Goal: Information Seeking & Learning: Compare options

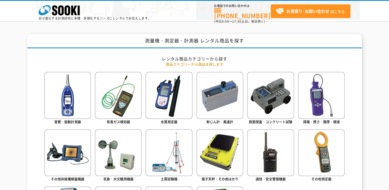
scroll to position [206, 0]
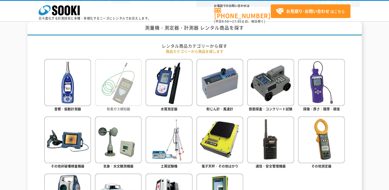
click at [134, 76] on img at bounding box center [118, 82] width 47 height 47
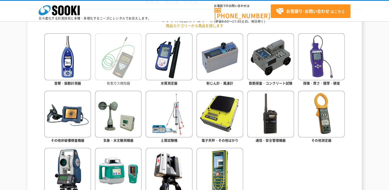
click at [120, 67] on img at bounding box center [118, 56] width 47 height 47
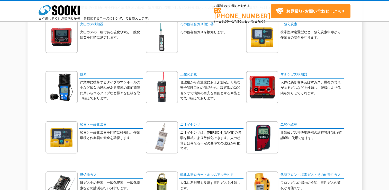
scroll to position [51, 0]
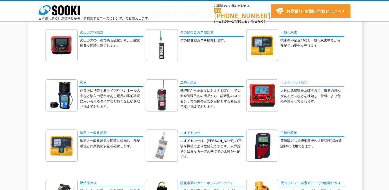
click at [290, 83] on link "マルチガス検知器" at bounding box center [312, 82] width 64 height 7
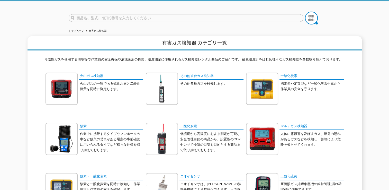
scroll to position [26, 0]
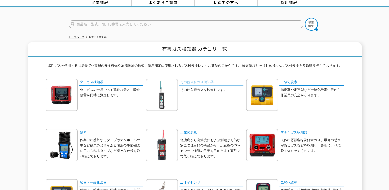
click at [192, 79] on link "その他複合ガス検知器" at bounding box center [211, 82] width 64 height 7
click at [195, 79] on link "その他複合ガス検知器" at bounding box center [211, 82] width 64 height 7
click at [303, 129] on link "マルチガス検知器" at bounding box center [312, 132] width 64 height 7
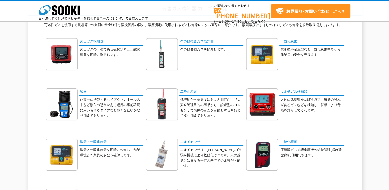
scroll to position [51, 0]
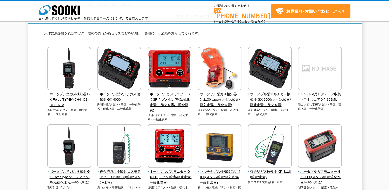
scroll to position [26, 0]
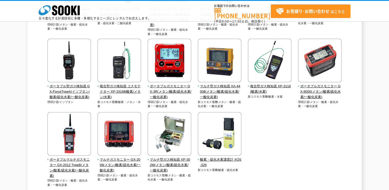
scroll to position [129, 0]
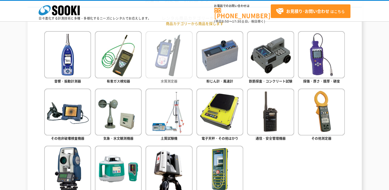
scroll to position [206, 0]
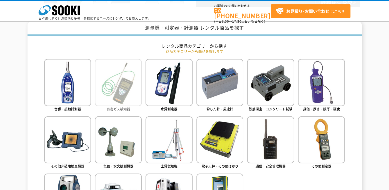
click at [125, 108] on span "有害ガス検知器" at bounding box center [118, 108] width 23 height 5
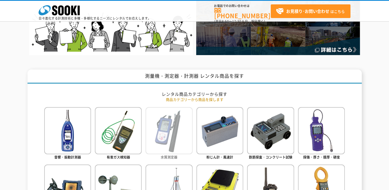
scroll to position [180, 0]
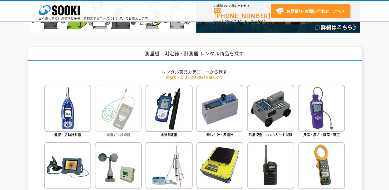
click at [124, 133] on span "有害ガス検知器" at bounding box center [118, 134] width 23 height 5
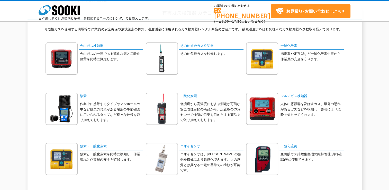
scroll to position [12, 0]
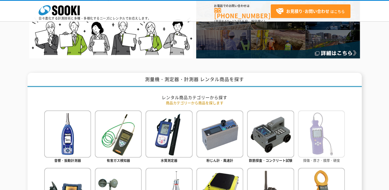
scroll to position [232, 0]
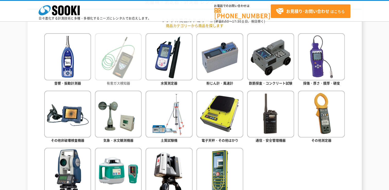
click at [136, 68] on img at bounding box center [118, 56] width 47 height 47
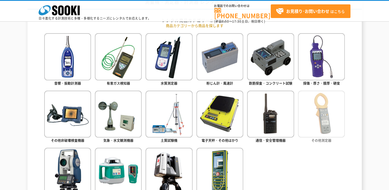
scroll to position [297, 0]
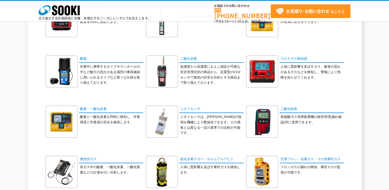
scroll to position [77, 0]
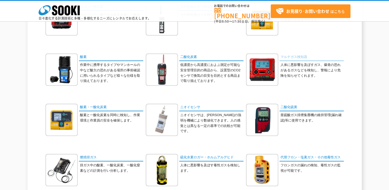
click at [289, 58] on link "マルチガス検知器" at bounding box center [312, 57] width 64 height 7
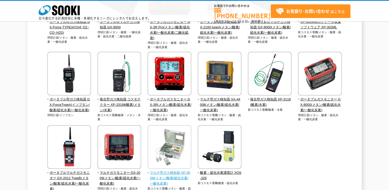
scroll to position [129, 0]
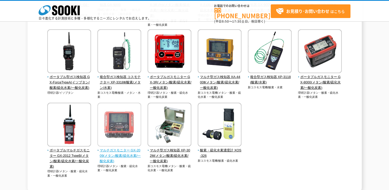
click at [118, 153] on span "マルチガスモニター GX-2009(メタン/酸素/硫化水素/一酸化炭素)" at bounding box center [119, 156] width 44 height 16
click at [125, 151] on span "マルチガスモニター GX-2009(メタン/酸素/硫化水素/一酸化炭素)" at bounding box center [119, 156] width 44 height 16
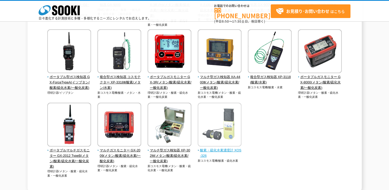
click at [227, 145] on img at bounding box center [220, 125] width 44 height 45
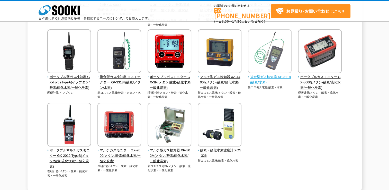
click at [258, 78] on span "複合型ガス検知器 XP-3118(酸素/水素)" at bounding box center [270, 79] width 44 height 11
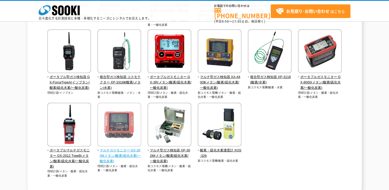
click at [123, 154] on span "マルチガスモニター GX-2009(メタン/酸素/硫化水素/一酸化炭素)" at bounding box center [119, 156] width 44 height 16
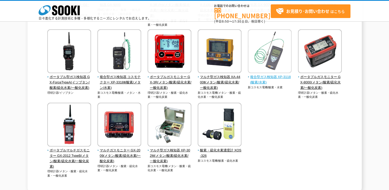
click at [262, 79] on span "複合型ガス検知器 XP-3118(酸素/水素)" at bounding box center [270, 79] width 44 height 11
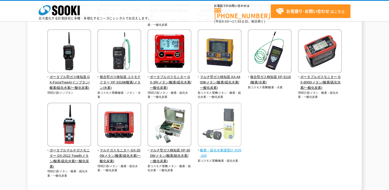
click at [221, 150] on span "酸素・硫化水素濃度計 XOS-326" at bounding box center [220, 153] width 44 height 11
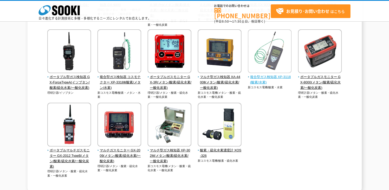
click at [260, 79] on span "複合型ガス検知器 XP-3118(酸素/水素)" at bounding box center [270, 79] width 44 height 11
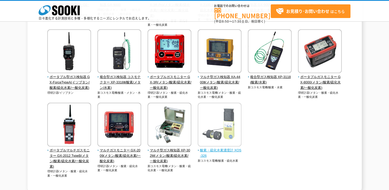
click at [225, 149] on span "酸素・硫化水素濃度計 XOS-326" at bounding box center [220, 153] width 44 height 11
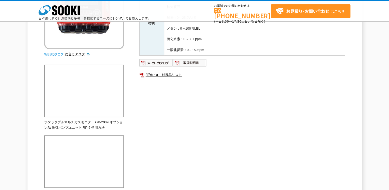
scroll to position [103, 0]
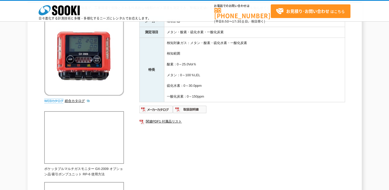
scroll to position [77, 0]
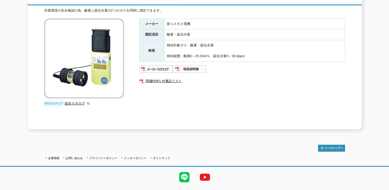
scroll to position [51, 0]
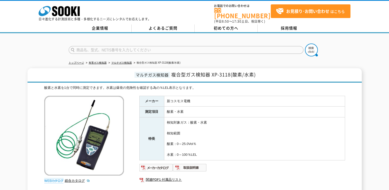
scroll to position [51, 0]
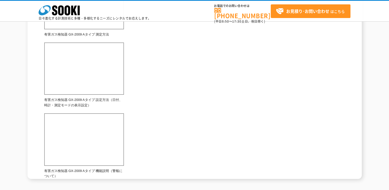
scroll to position [245, 0]
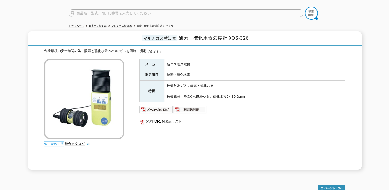
scroll to position [34, 0]
